Goal: Task Accomplishment & Management: Manage account settings

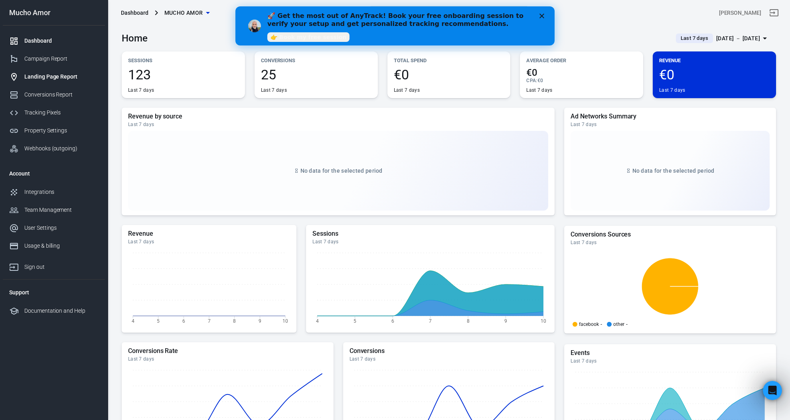
click at [75, 71] on link "Landing Page Report" at bounding box center [54, 77] width 102 height 18
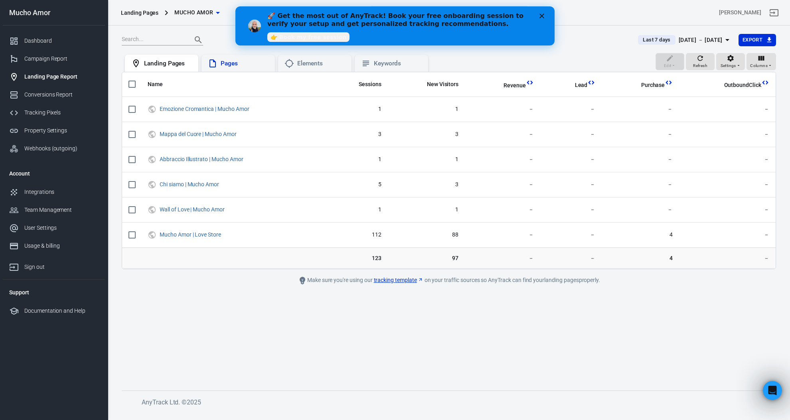
click at [246, 64] on div "Pages" at bounding box center [245, 63] width 48 height 8
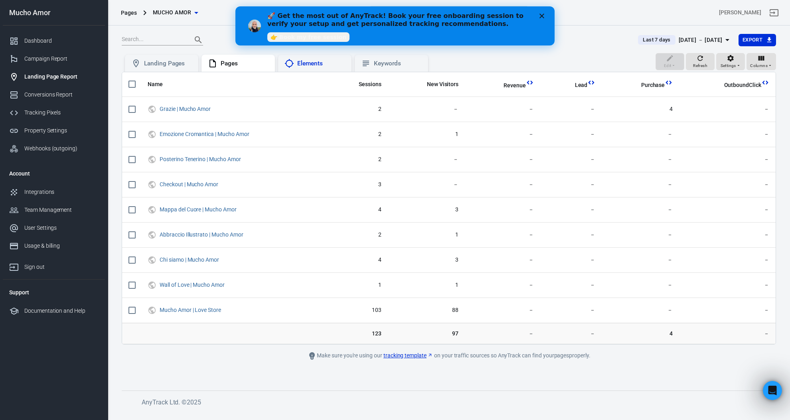
click at [327, 62] on div "Elements" at bounding box center [321, 63] width 48 height 8
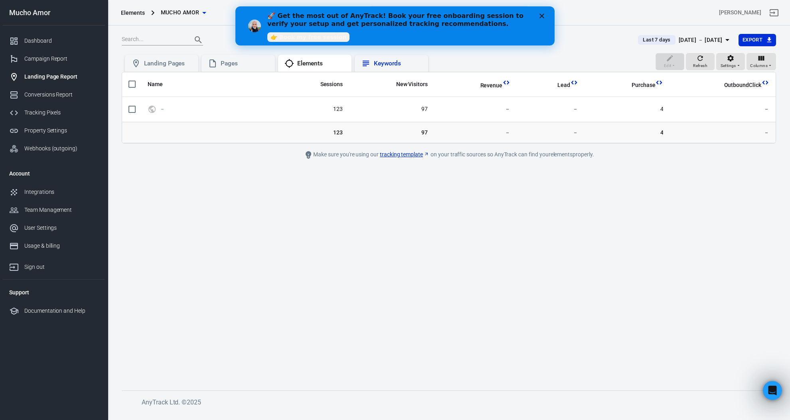
click at [403, 63] on div "Keywords" at bounding box center [398, 63] width 48 height 8
click at [187, 63] on div "Landing Pages" at bounding box center [168, 63] width 48 height 8
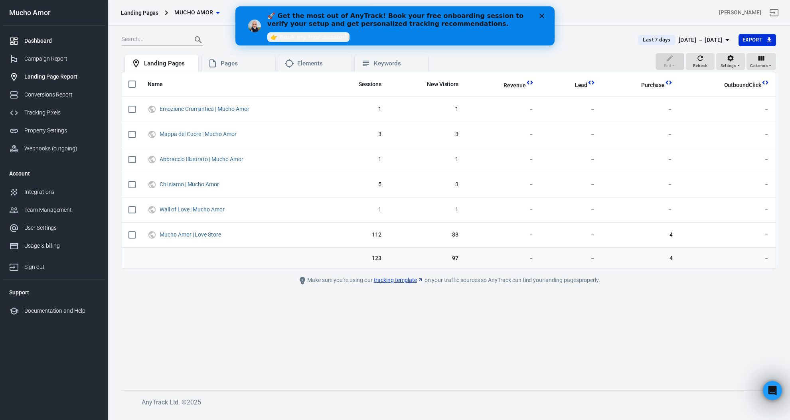
click at [72, 40] on div "Dashboard" at bounding box center [61, 41] width 74 height 8
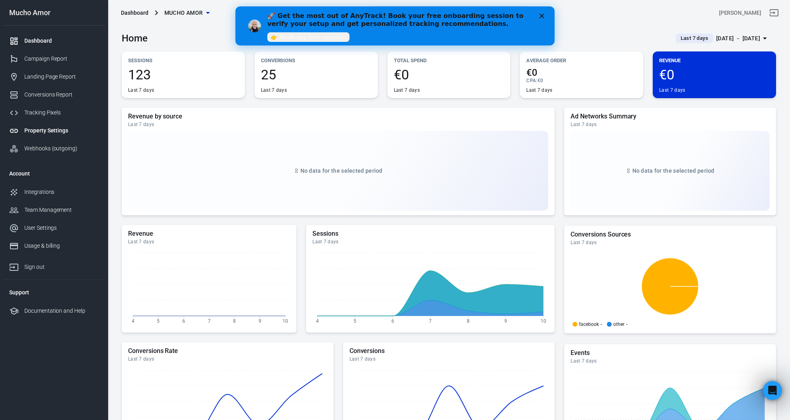
click at [55, 131] on div "Property Settings" at bounding box center [61, 131] width 74 height 8
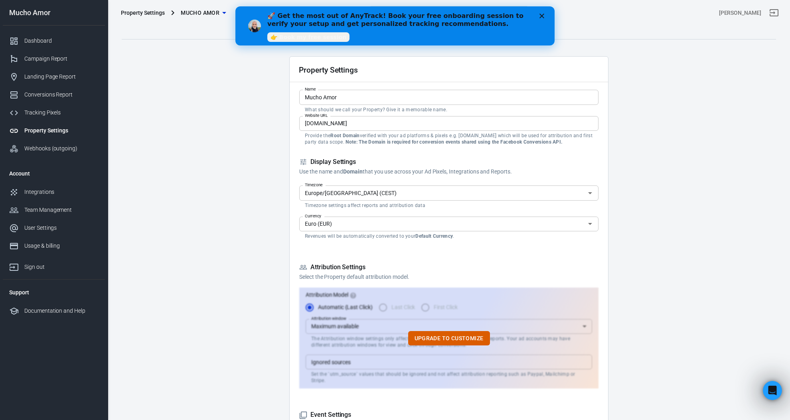
click at [544, 16] on icon "Close" at bounding box center [542, 16] width 5 height 5
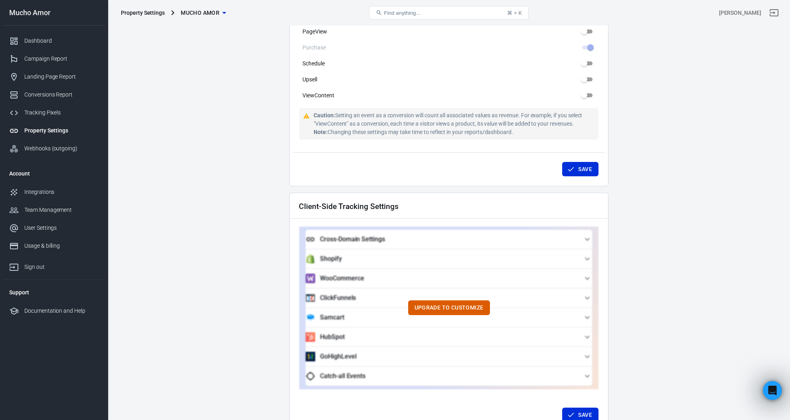
scroll to position [664, 0]
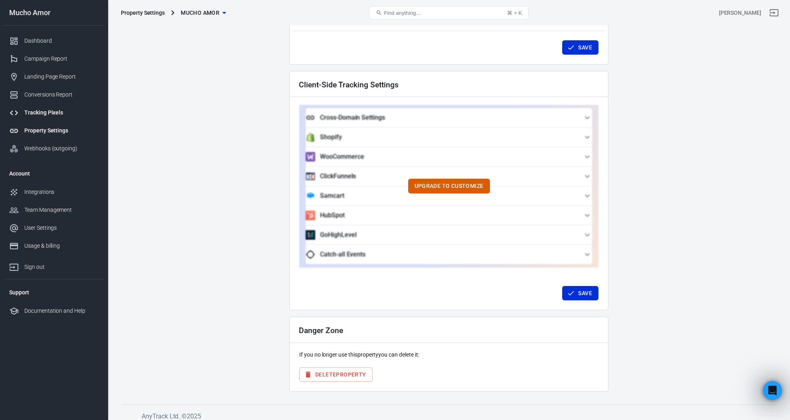
click at [67, 112] on div "Tracking Pixels" at bounding box center [61, 113] width 74 height 8
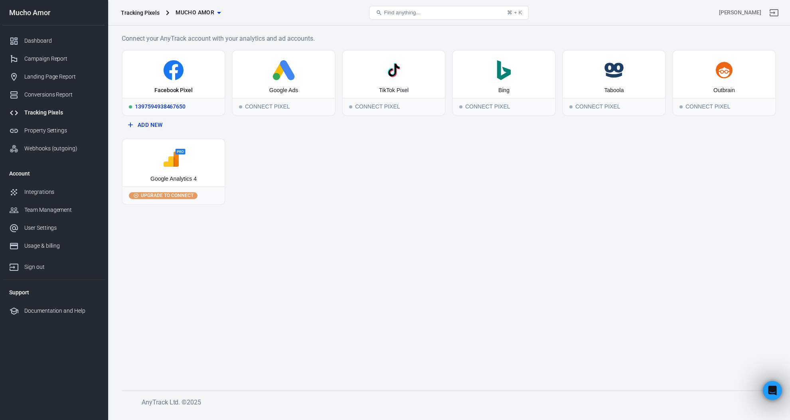
click at [186, 108] on div "1397594938467650" at bounding box center [174, 107] width 102 height 18
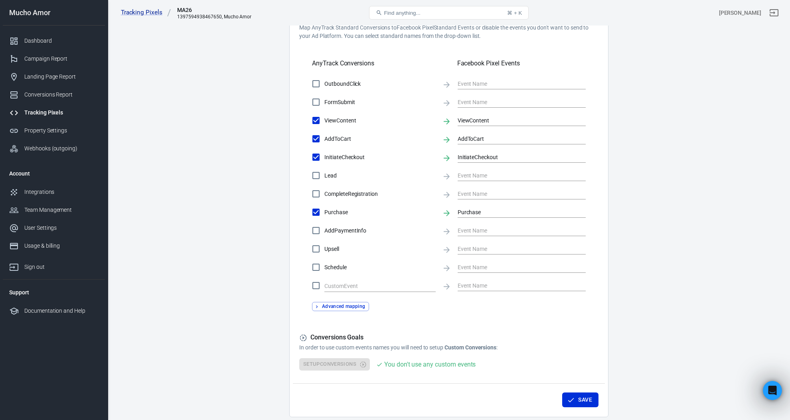
scroll to position [285, 0]
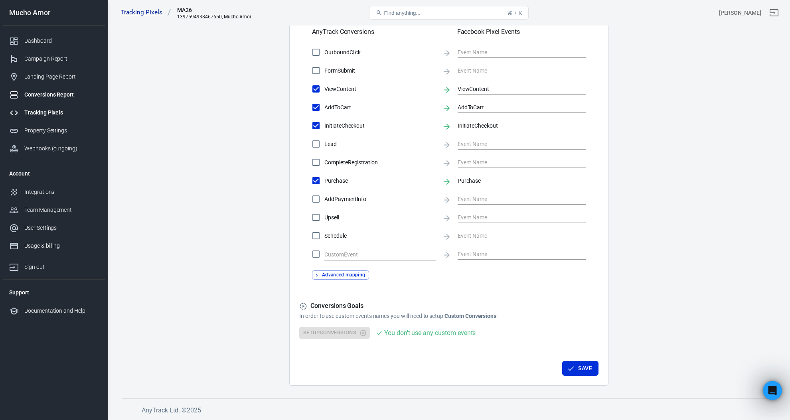
click at [57, 96] on div "Conversions Report" at bounding box center [61, 95] width 74 height 8
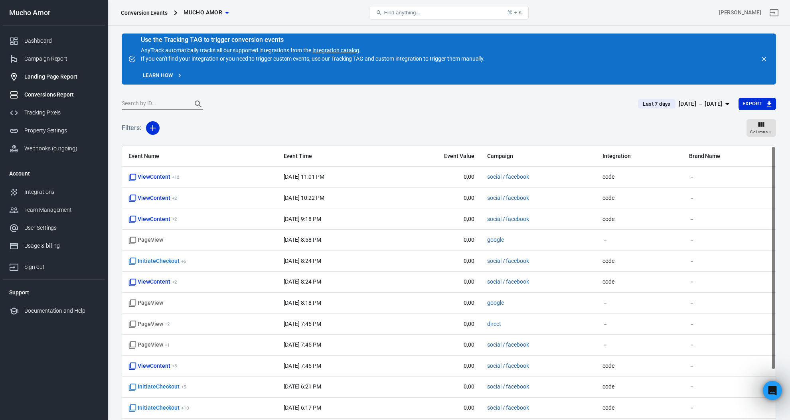
click at [62, 77] on div "Landing Page Report" at bounding box center [61, 77] width 74 height 8
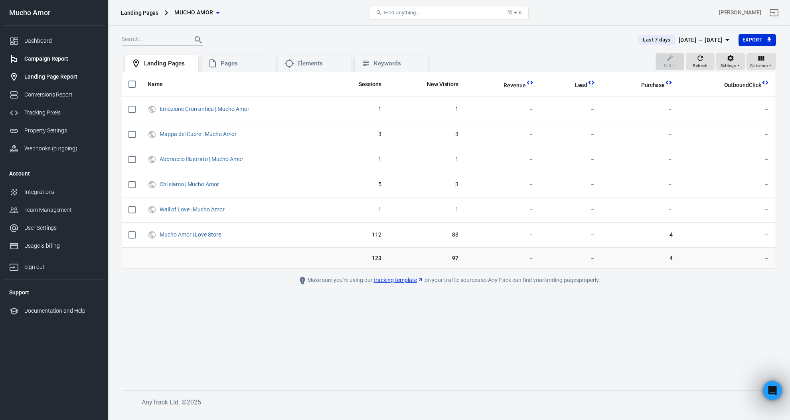
click at [66, 59] on div "Campaign Report" at bounding box center [61, 59] width 74 height 8
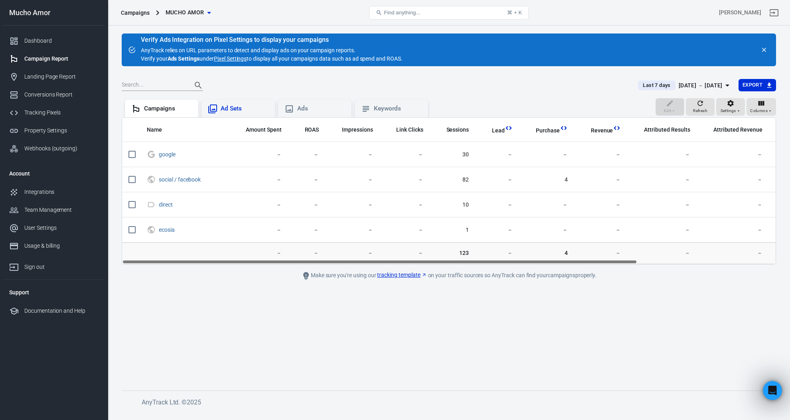
click at [235, 114] on div "Ad Sets" at bounding box center [238, 109] width 73 height 18
click at [156, 111] on div "Campaigns" at bounding box center [168, 109] width 48 height 8
click at [49, 40] on div "Dashboard" at bounding box center [61, 41] width 74 height 8
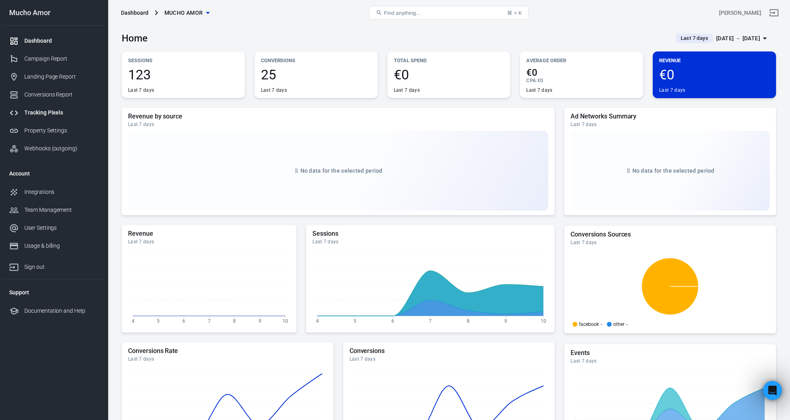
click at [54, 113] on div "Tracking Pixels" at bounding box center [61, 113] width 74 height 8
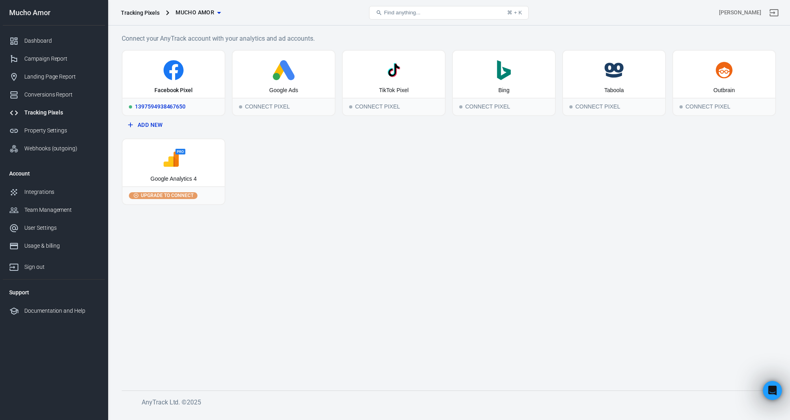
click at [182, 87] on div "Facebook Pixel" at bounding box center [173, 91] width 38 height 8
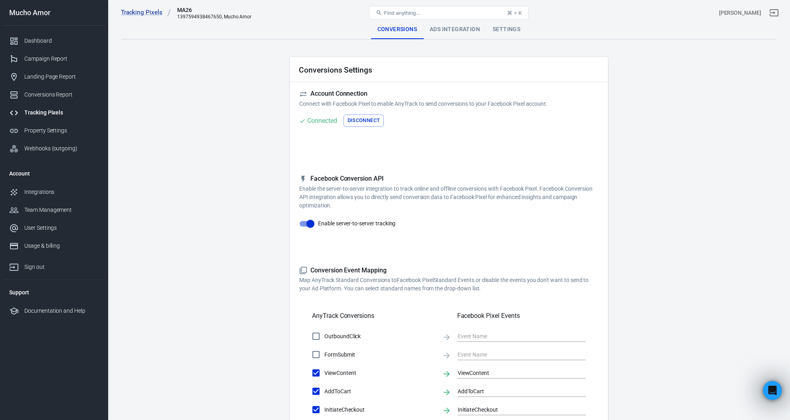
click at [457, 30] on div "Ads Integration" at bounding box center [454, 29] width 63 height 19
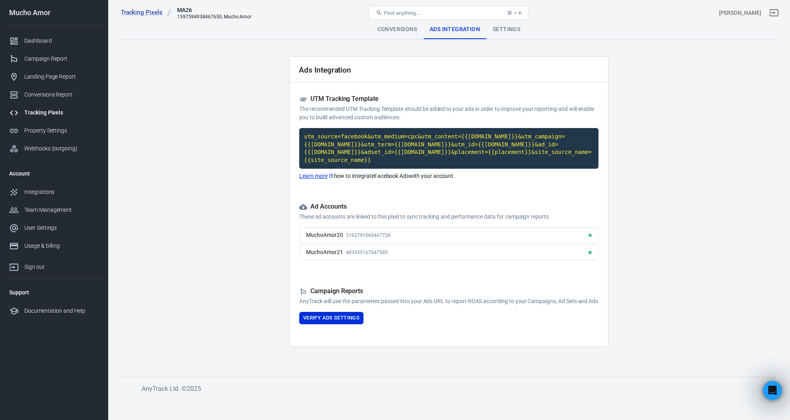
click at [506, 32] on div "Settings" at bounding box center [506, 29] width 40 height 19
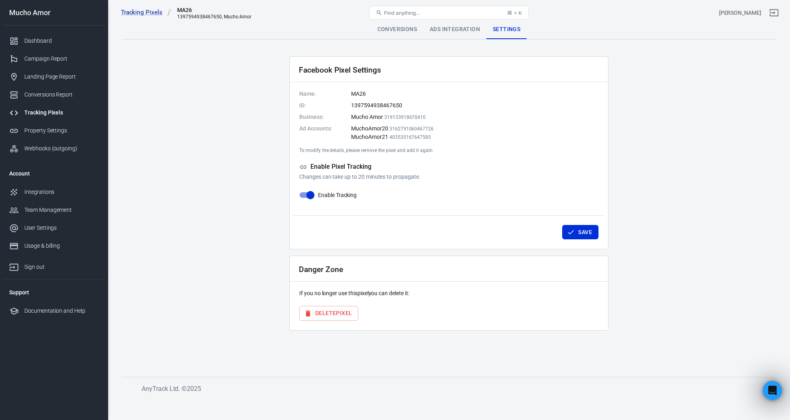
click at [388, 32] on div "Conversions" at bounding box center [397, 29] width 52 height 19
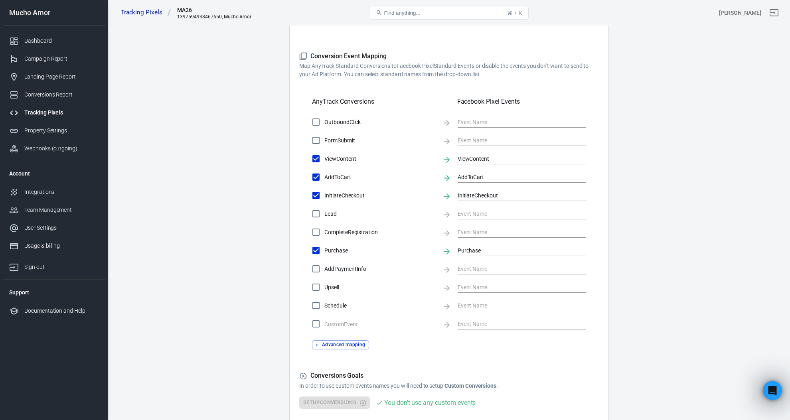
scroll to position [214, 0]
click at [337, 348] on button "Advanced mapping" at bounding box center [340, 345] width 57 height 9
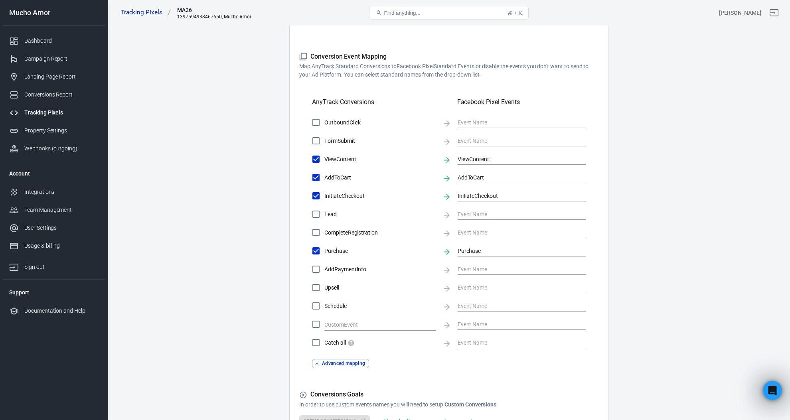
click at [61, 31] on div "Dashboard Campaign Report Landing Page Report Conversions Report Tracking Pixel…" at bounding box center [54, 95] width 102 height 138
click at [53, 42] on div "Dashboard" at bounding box center [61, 41] width 74 height 8
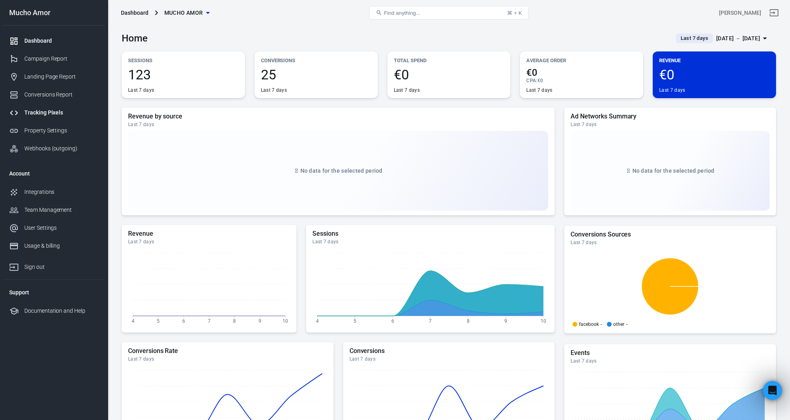
click at [65, 110] on div "Tracking Pixels" at bounding box center [61, 113] width 74 height 8
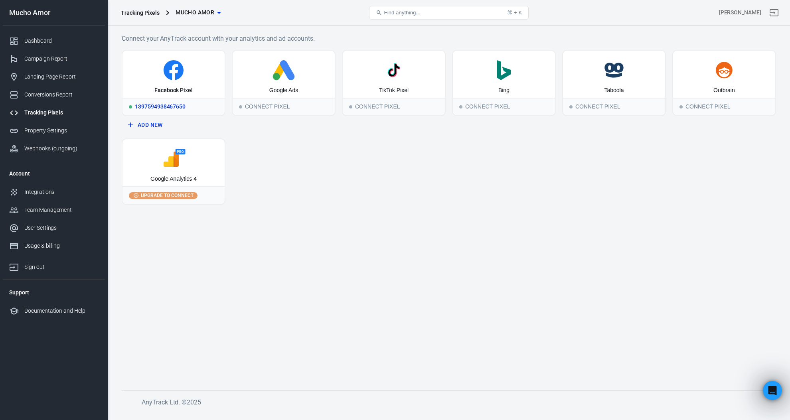
click at [182, 105] on div "1397594938467650" at bounding box center [174, 107] width 102 height 18
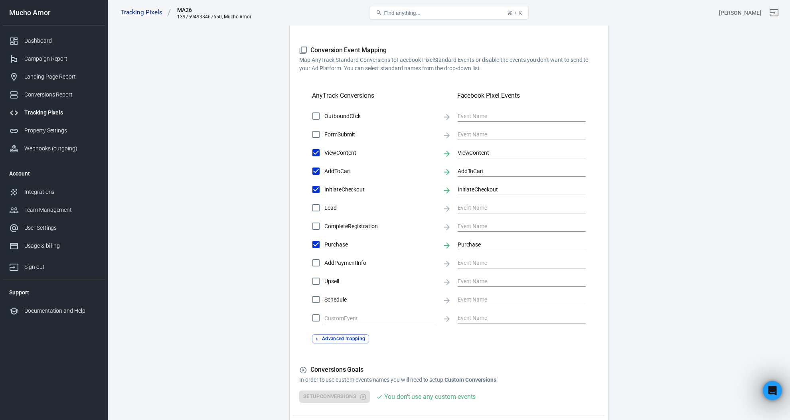
scroll to position [221, 0]
click at [350, 336] on button "Advanced mapping" at bounding box center [340, 338] width 57 height 9
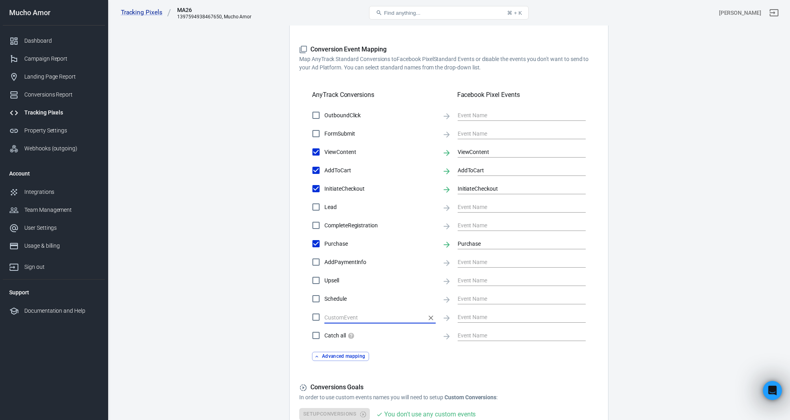
click at [372, 318] on input "text" at bounding box center [373, 318] width 99 height 10
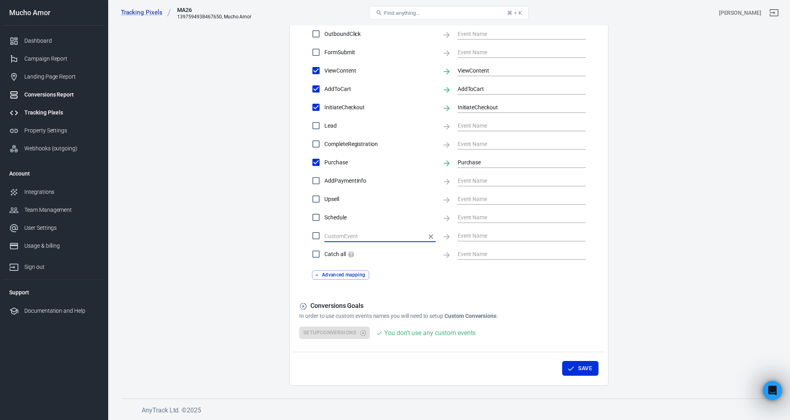
click at [47, 93] on div "Conversions Report" at bounding box center [61, 95] width 74 height 8
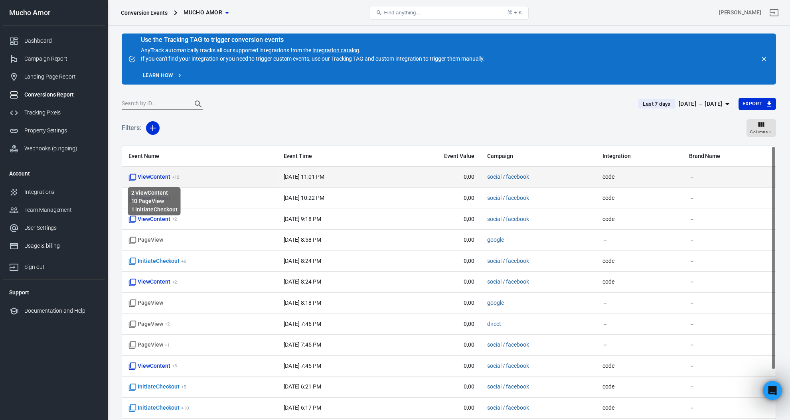
click at [151, 178] on span "ViewContent + 12" at bounding box center [154, 177] width 51 height 8
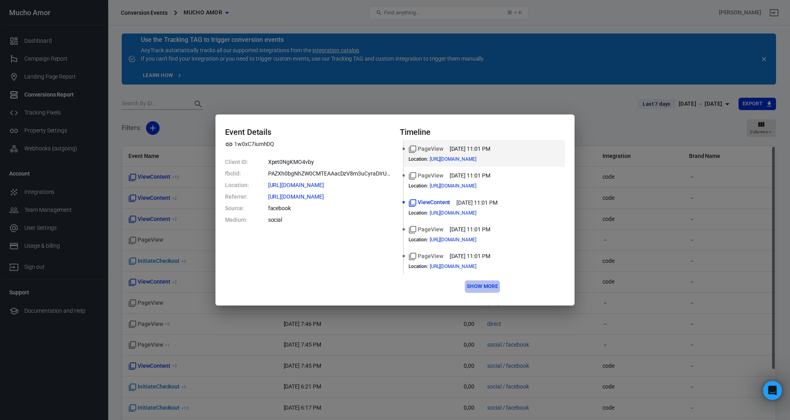
click at [486, 287] on button "Show more" at bounding box center [482, 287] width 35 height 12
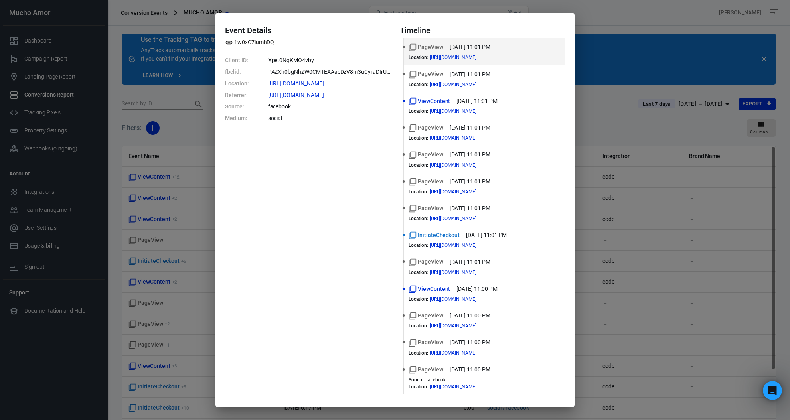
click at [639, 260] on div "Event Details 1w0xC7iumhDQ Client ID: Xpet0NgKMO4vby fbclid: PAZXh0bgNhZW0CMTEA…" at bounding box center [395, 210] width 790 height 420
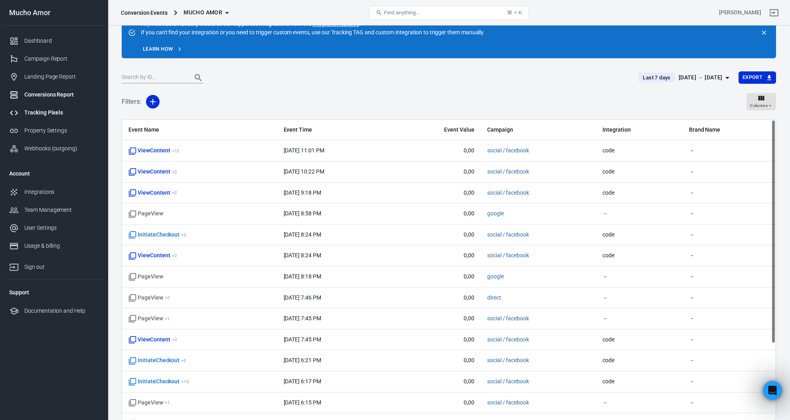
click at [63, 111] on div "Tracking Pixels" at bounding box center [61, 113] width 74 height 8
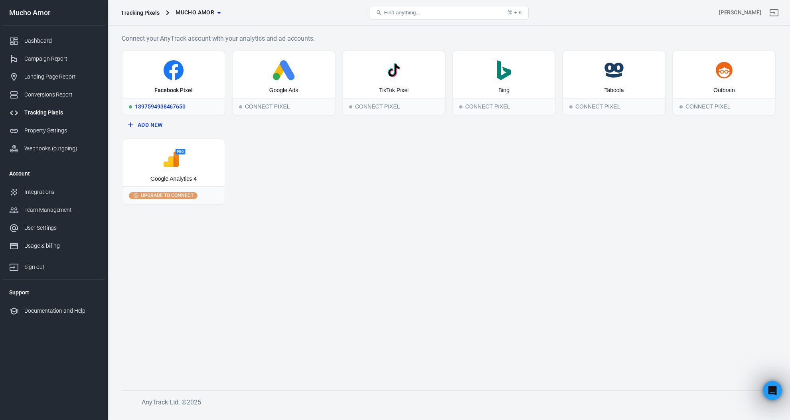
click at [201, 102] on div "1397594938467650" at bounding box center [174, 107] width 102 height 18
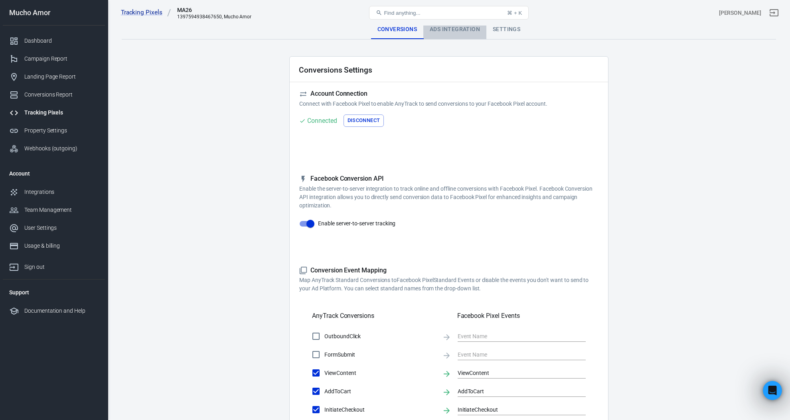
click at [455, 30] on div "Ads Integration" at bounding box center [454, 29] width 63 height 19
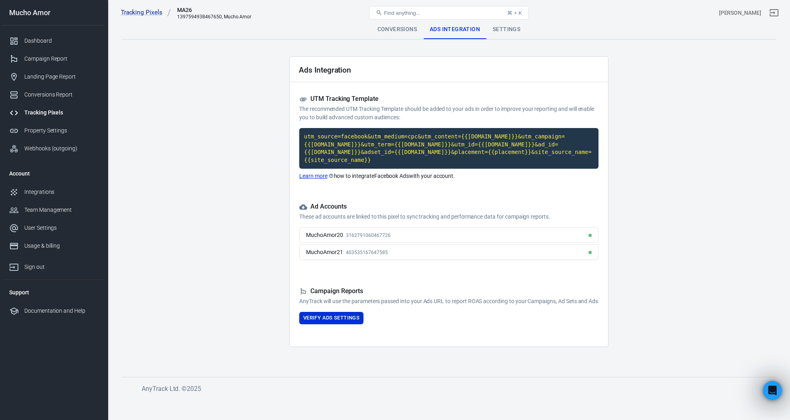
click at [514, 31] on div "Settings" at bounding box center [506, 29] width 40 height 19
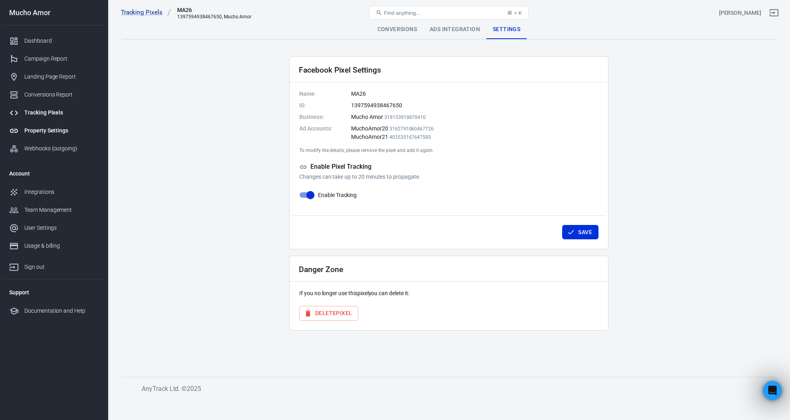
click at [61, 131] on div "Property Settings" at bounding box center [61, 131] width 74 height 8
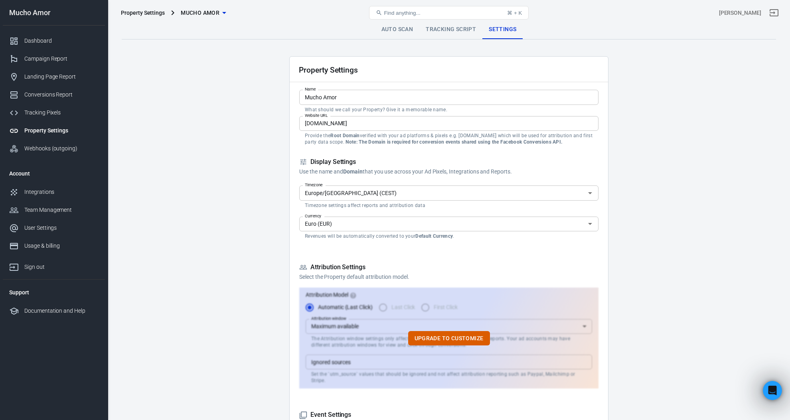
click at [443, 30] on link "Tracking Script" at bounding box center [450, 29] width 63 height 19
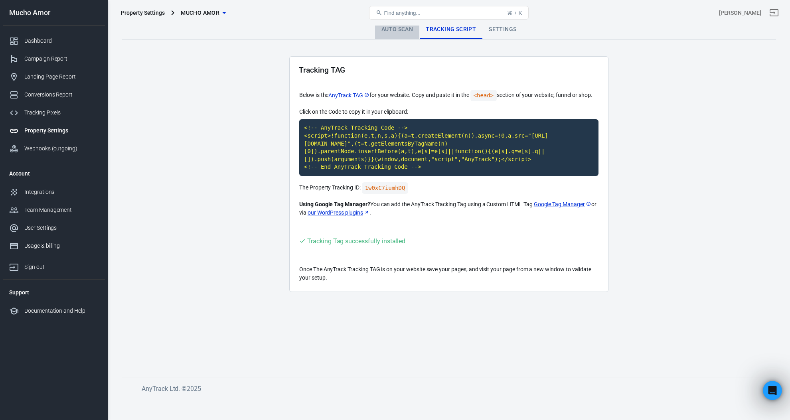
click at [393, 30] on link "Auto Scan" at bounding box center [397, 29] width 45 height 19
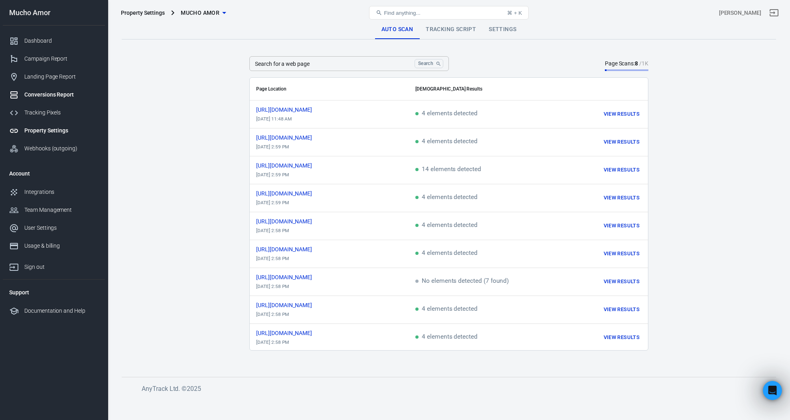
click at [54, 91] on div "Conversions Report" at bounding box center [61, 95] width 74 height 8
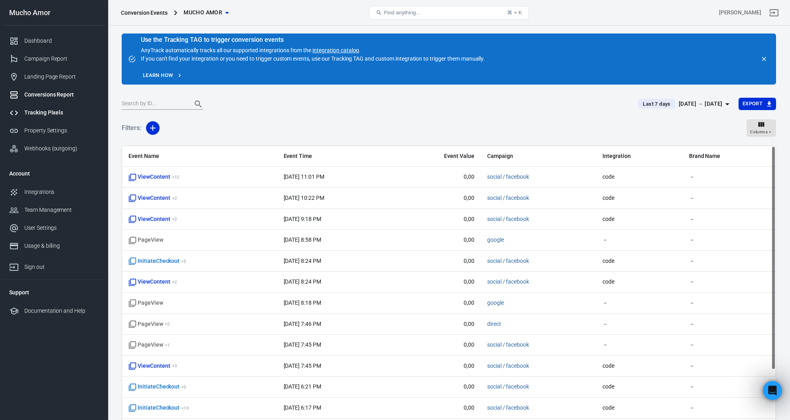
click at [45, 111] on div "Tracking Pixels" at bounding box center [61, 113] width 74 height 8
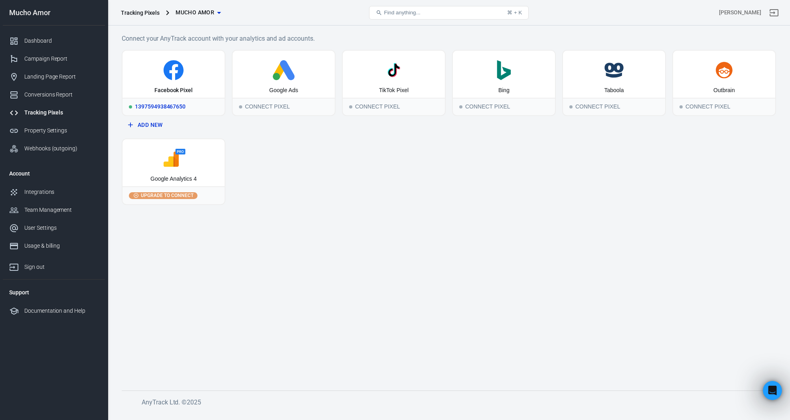
click at [190, 106] on div "1397594938467650" at bounding box center [174, 107] width 102 height 18
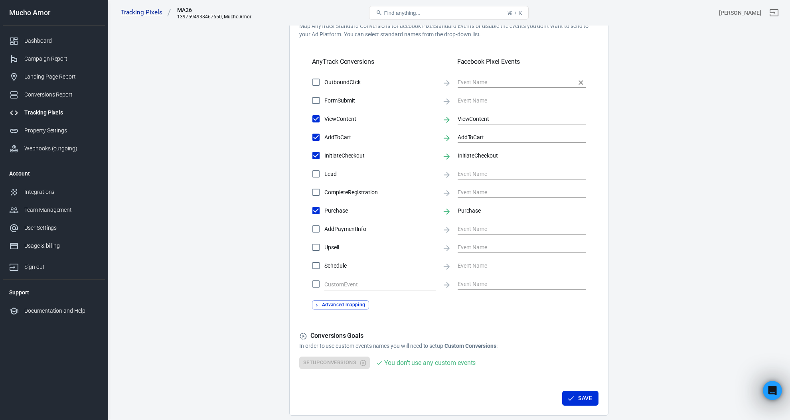
scroll to position [285, 0]
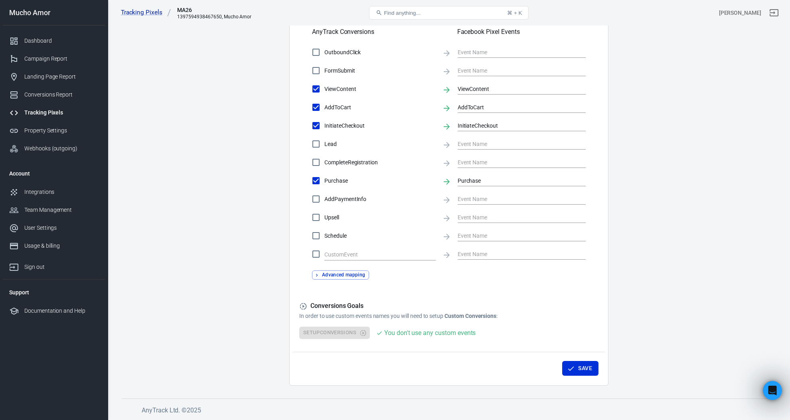
click at [62, 105] on link "Tracking Pixels" at bounding box center [54, 113] width 102 height 18
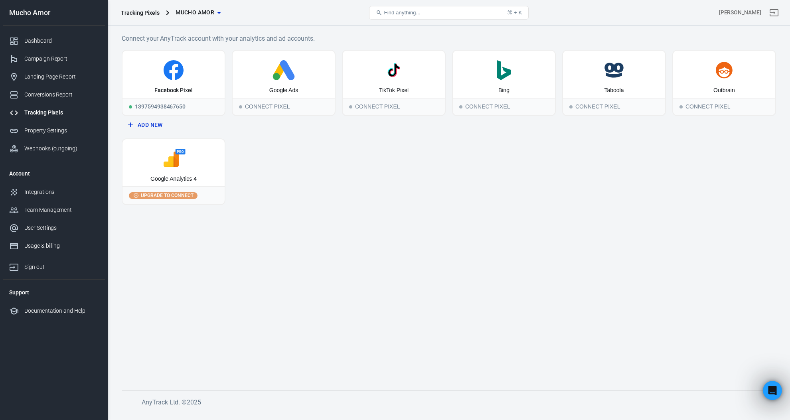
click at [48, 110] on div "Tracking Pixels" at bounding box center [61, 113] width 74 height 8
click at [59, 127] on div "Property Settings" at bounding box center [61, 131] width 74 height 8
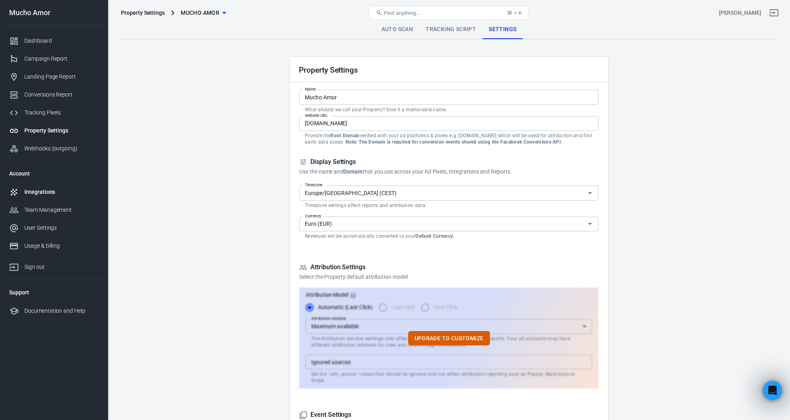
click at [55, 184] on link "Integrations" at bounding box center [54, 192] width 102 height 18
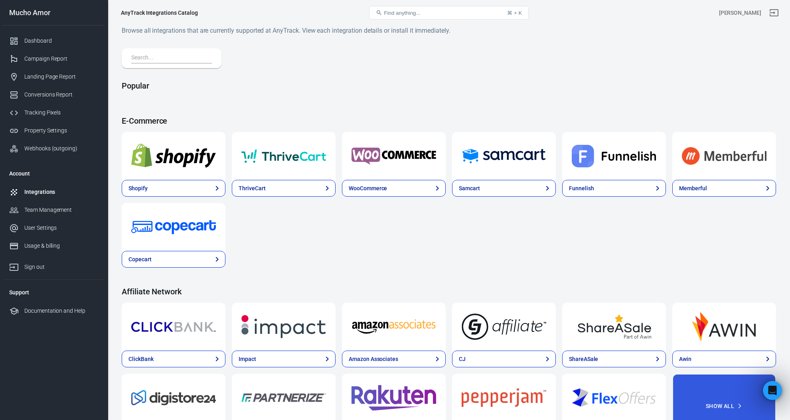
click at [188, 59] on input "text" at bounding box center [169, 58] width 77 height 10
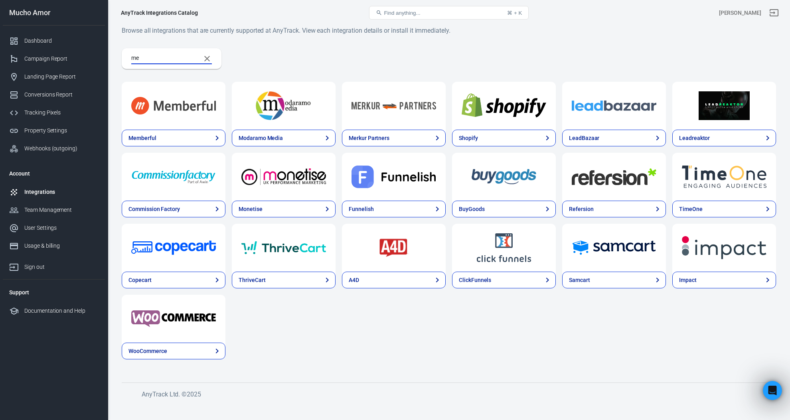
type input "m"
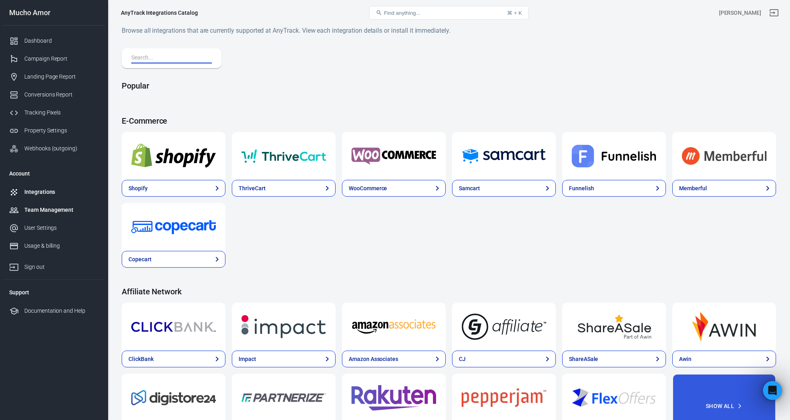
click at [52, 211] on div "Team Management" at bounding box center [61, 210] width 74 height 8
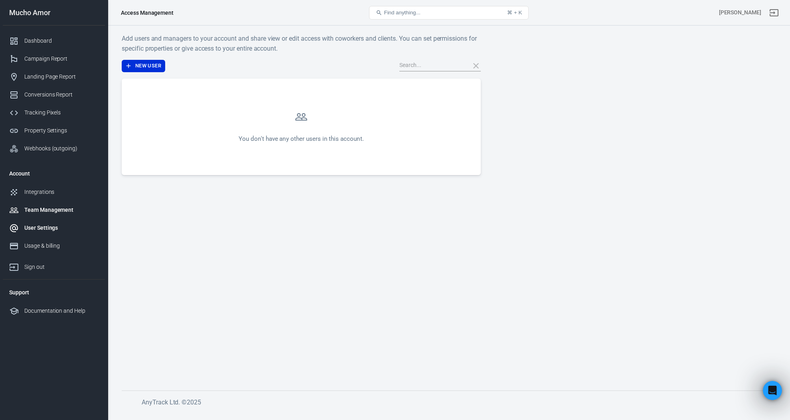
click at [47, 229] on div "User Settings" at bounding box center [61, 228] width 74 height 8
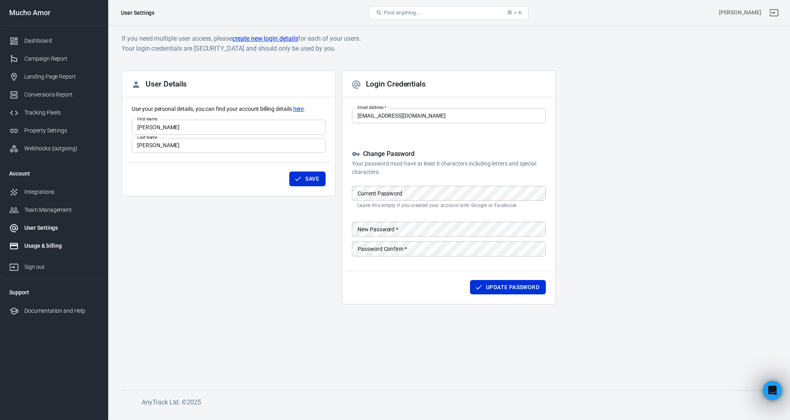
click at [47, 244] on div "Usage & billing" at bounding box center [61, 246] width 74 height 8
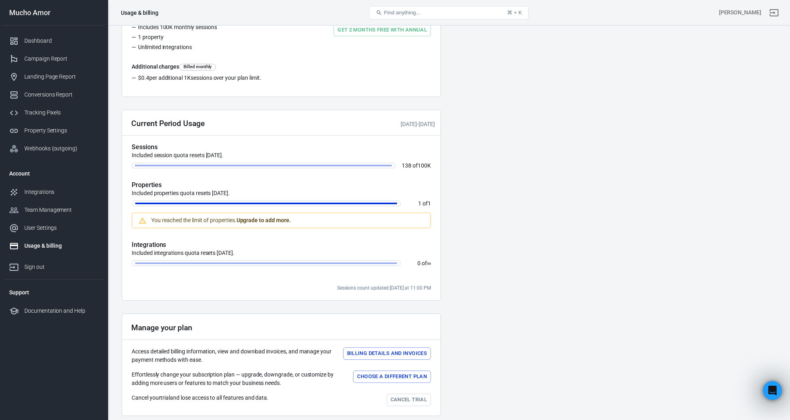
scroll to position [159, 0]
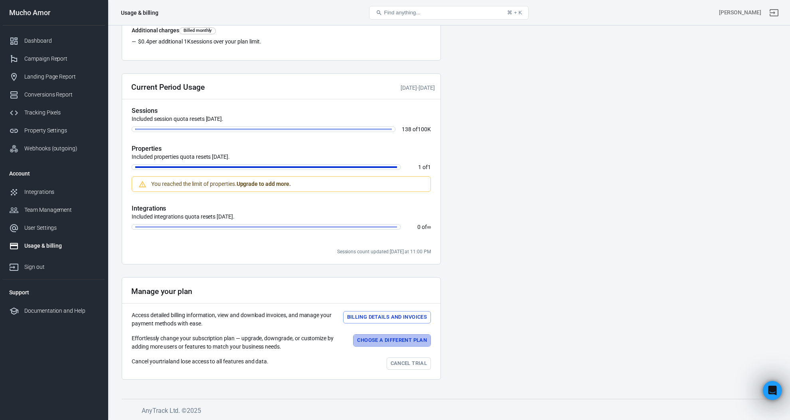
click at [401, 342] on button "Choose a different plan" at bounding box center [392, 340] width 78 height 12
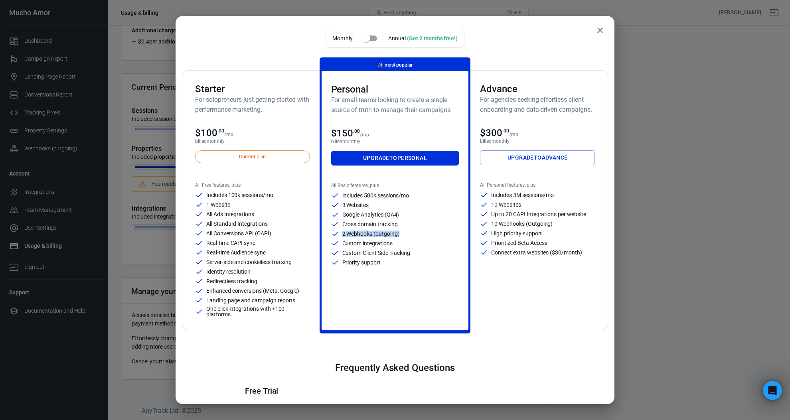
drag, startPoint x: 409, startPoint y: 233, endPoint x: 331, endPoint y: 234, distance: 78.6
click at [331, 234] on div "2 Webhooks (outgoing)" at bounding box center [395, 234] width 128 height 8
click at [344, 233] on p "2 Webhooks (outgoing)" at bounding box center [370, 234] width 57 height 6
click at [357, 233] on p "2 Webhooks (outgoing)" at bounding box center [370, 234] width 57 height 6
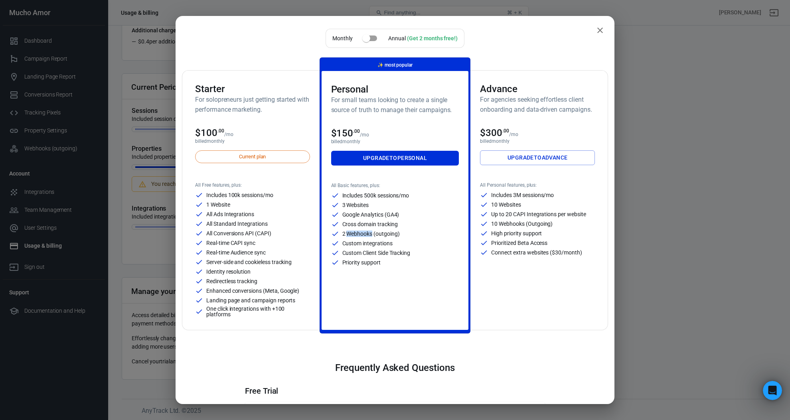
copy p "Webhooks"
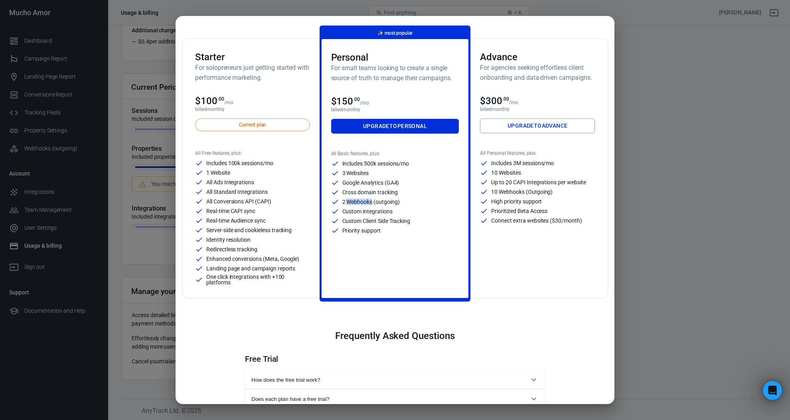
scroll to position [0, 0]
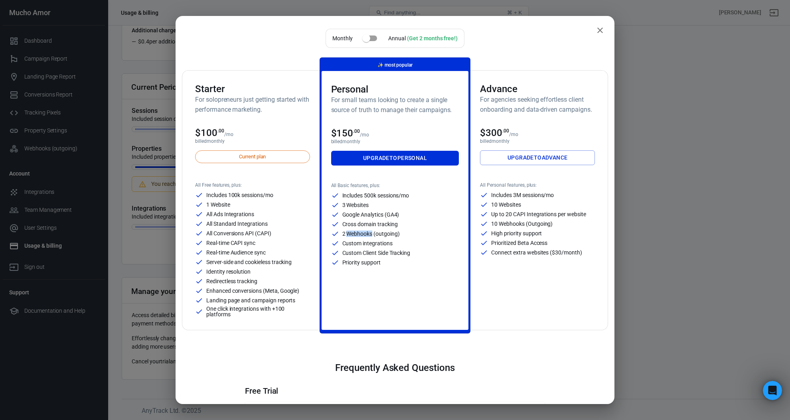
click at [597, 31] on icon "close" at bounding box center [600, 31] width 10 height 10
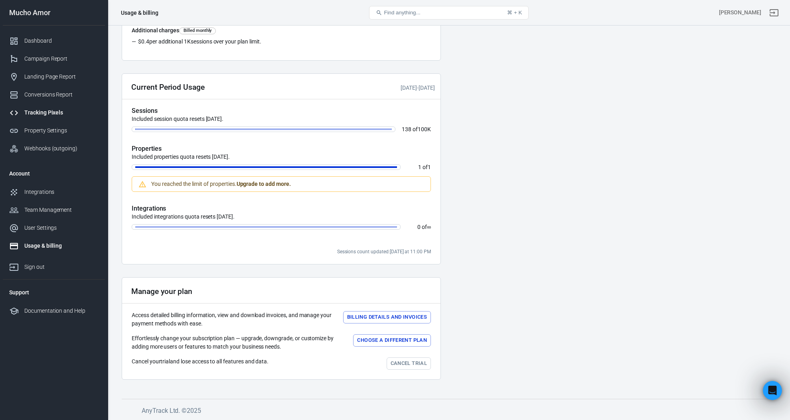
click at [42, 119] on link "Tracking Pixels" at bounding box center [54, 113] width 102 height 18
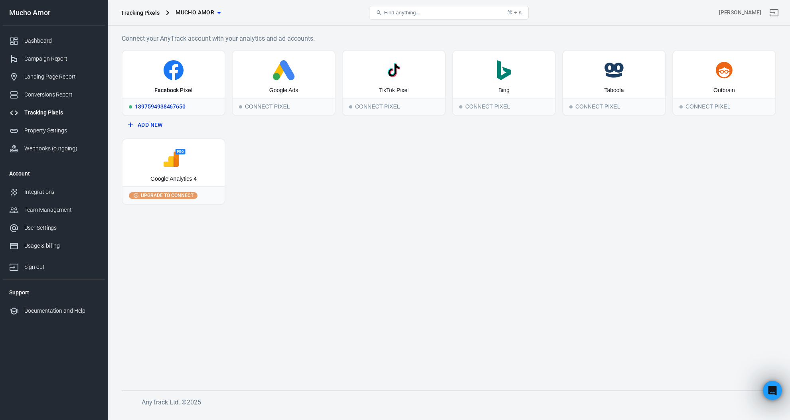
click at [186, 109] on div "1397594938467650" at bounding box center [174, 107] width 102 height 18
